Goal: Task Accomplishment & Management: Use online tool/utility

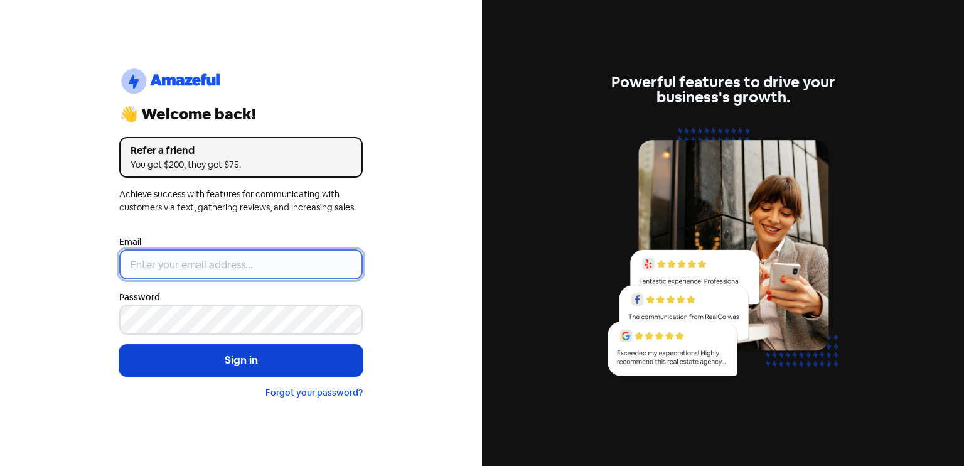
type input "[EMAIL_ADDRESS][DOMAIN_NAME]"
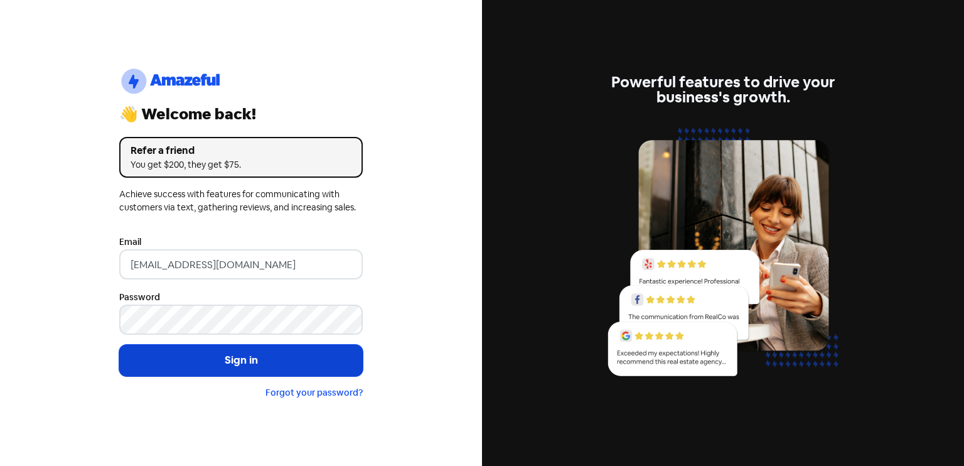
click at [219, 352] on button "Sign in" at bounding box center [241, 360] width 244 height 31
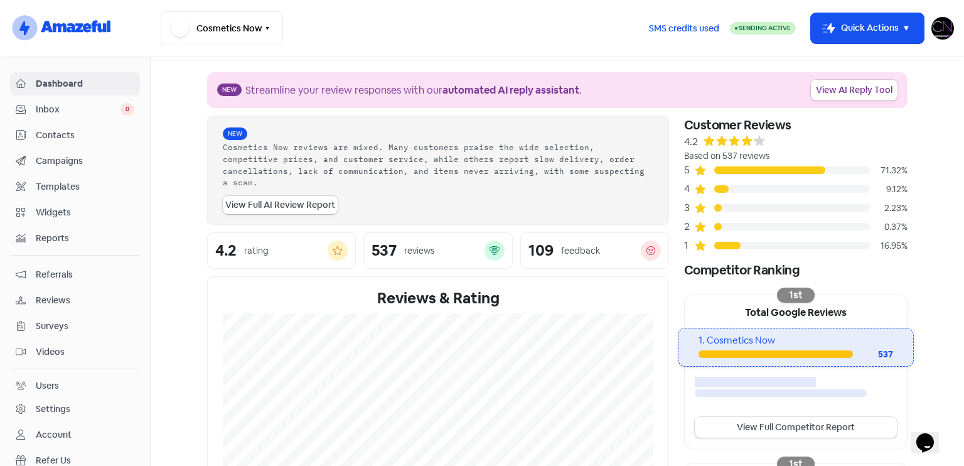
click at [52, 303] on span "Reviews" at bounding box center [85, 300] width 99 height 13
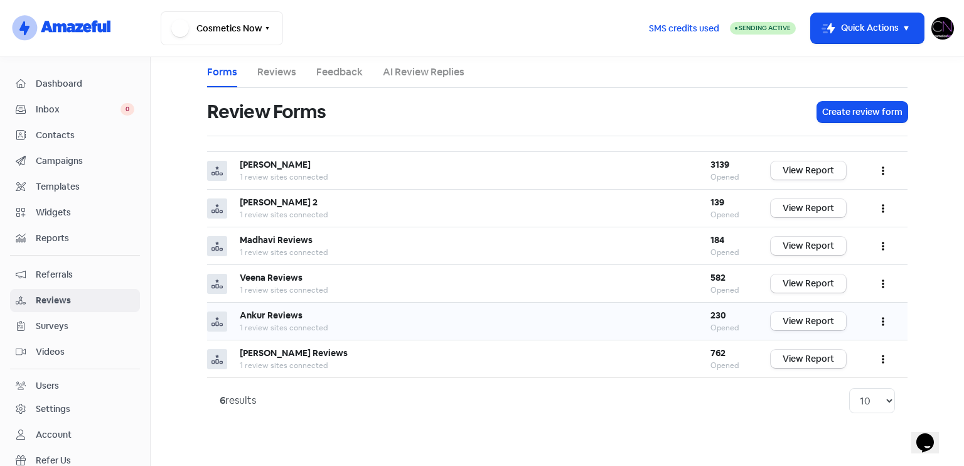
click at [801, 320] on link "View Report" at bounding box center [808, 321] width 75 height 18
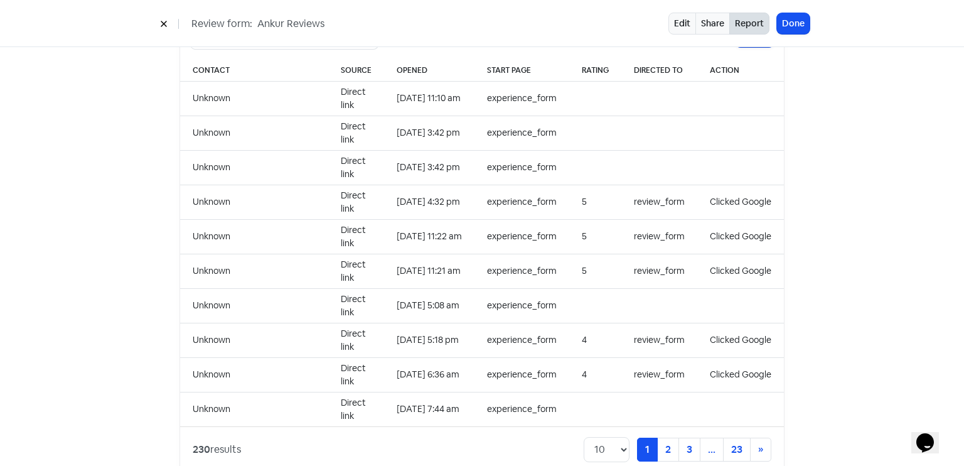
scroll to position [1290, 0]
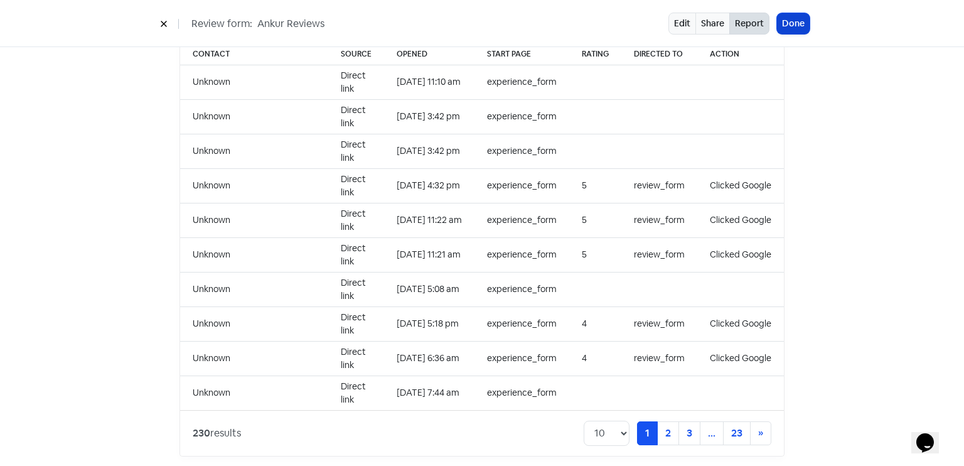
click at [790, 30] on button "Done" at bounding box center [793, 23] width 33 height 21
